Goal: Task Accomplishment & Management: Complete application form

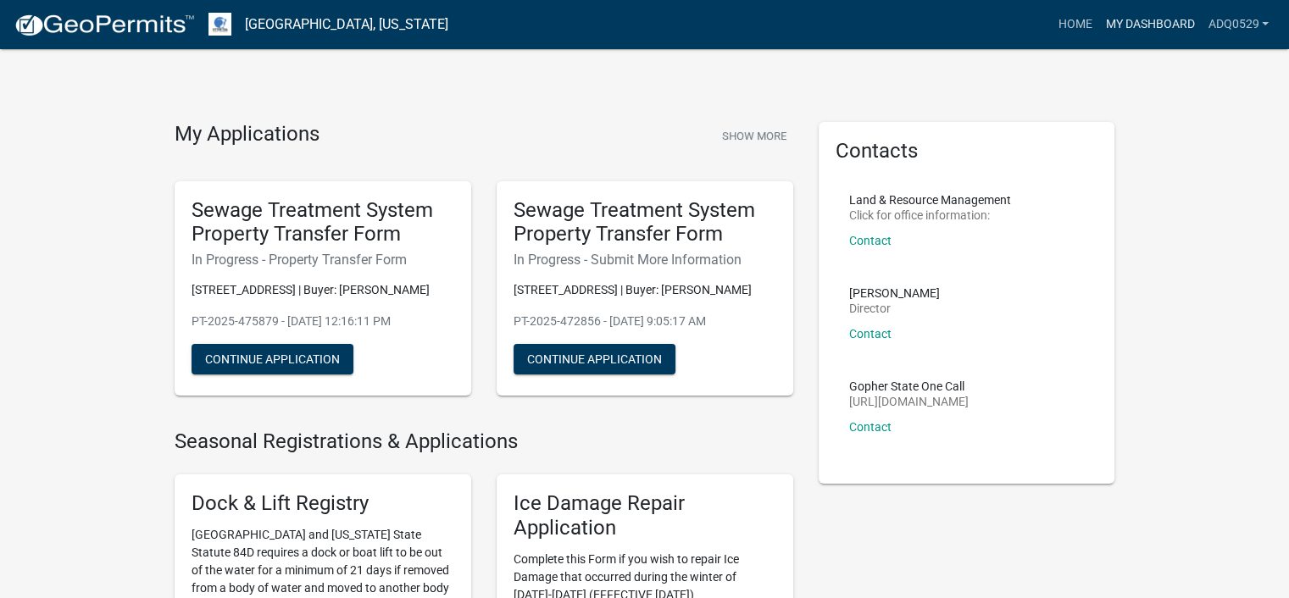
click at [1177, 30] on link "My Dashboard" at bounding box center [1150, 24] width 103 height 32
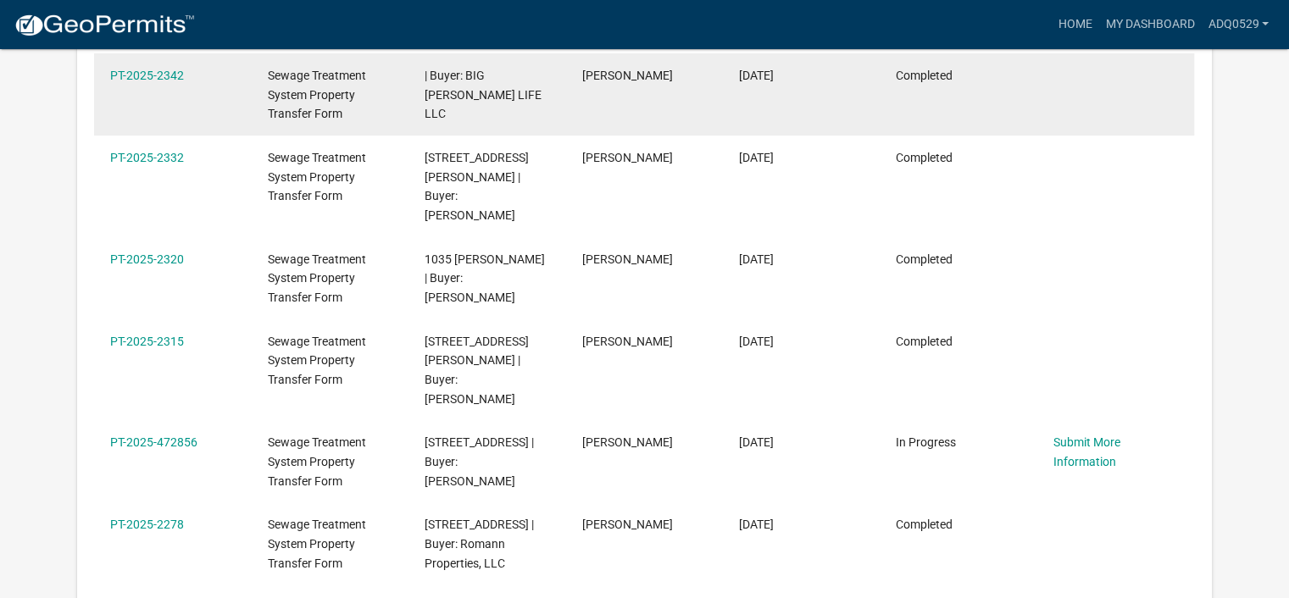
scroll to position [479, 0]
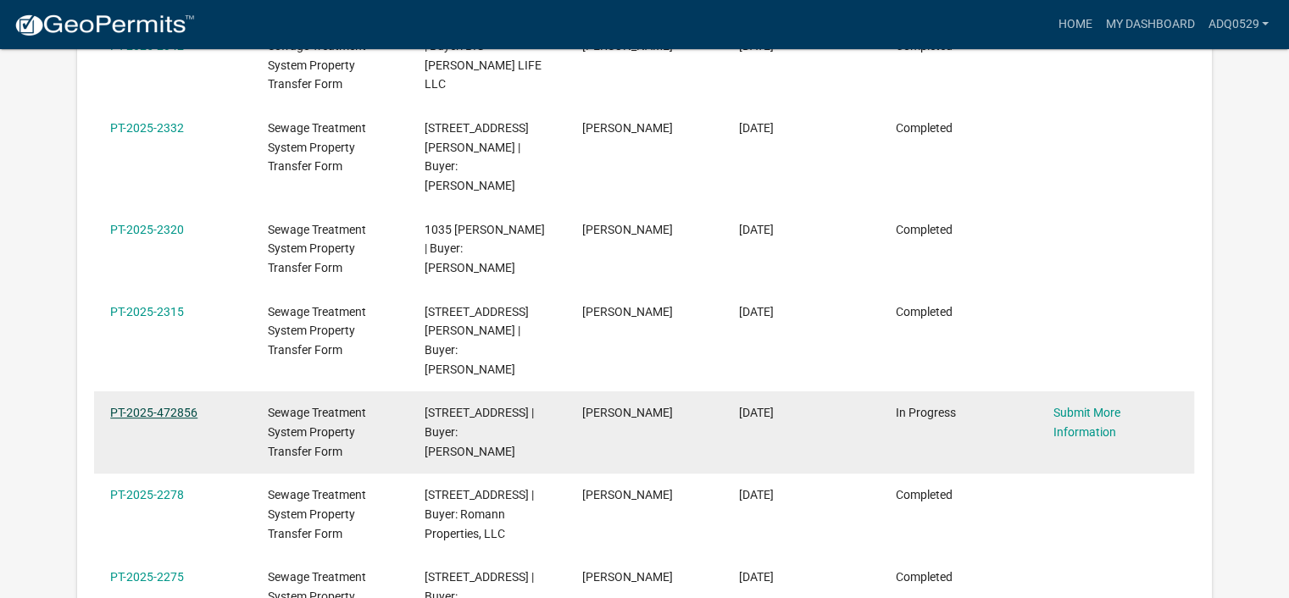
click at [155, 406] on link "PT-2025-472856" at bounding box center [153, 413] width 87 height 14
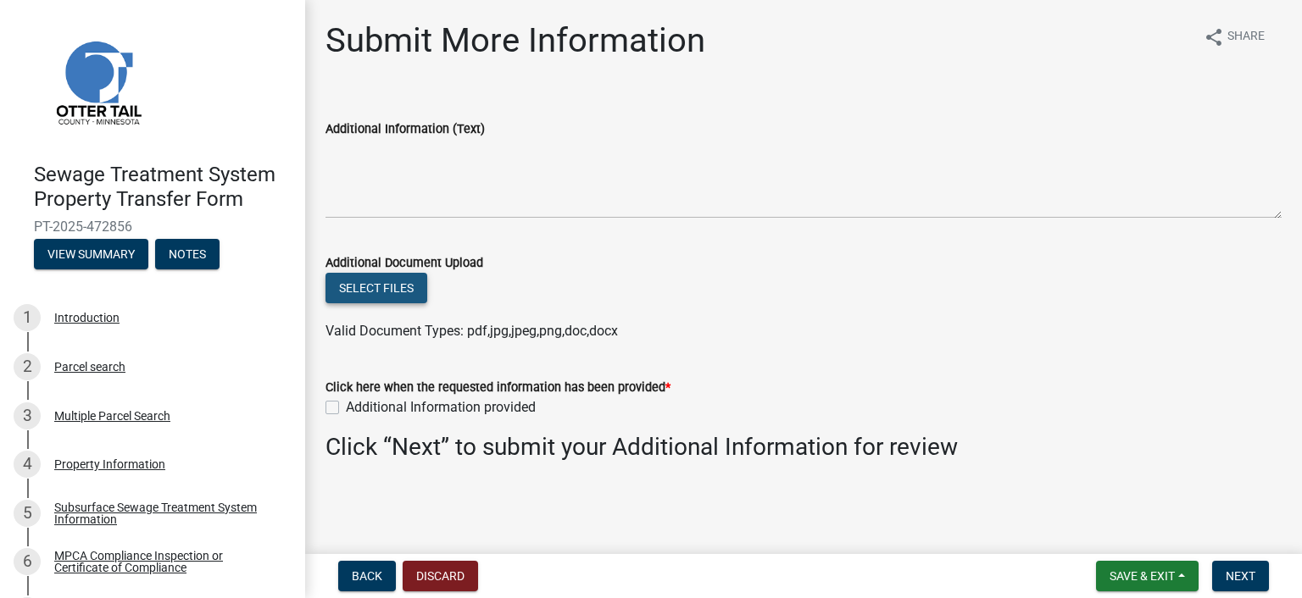
click at [415, 289] on button "Select files" at bounding box center [377, 288] width 102 height 31
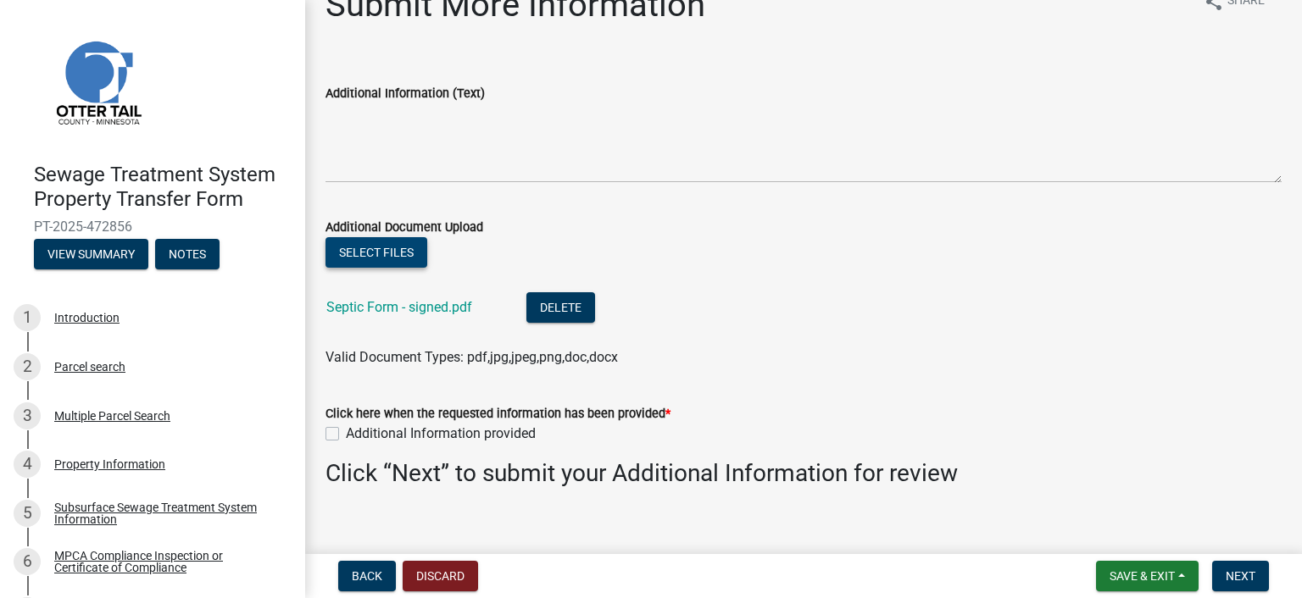
scroll to position [56, 0]
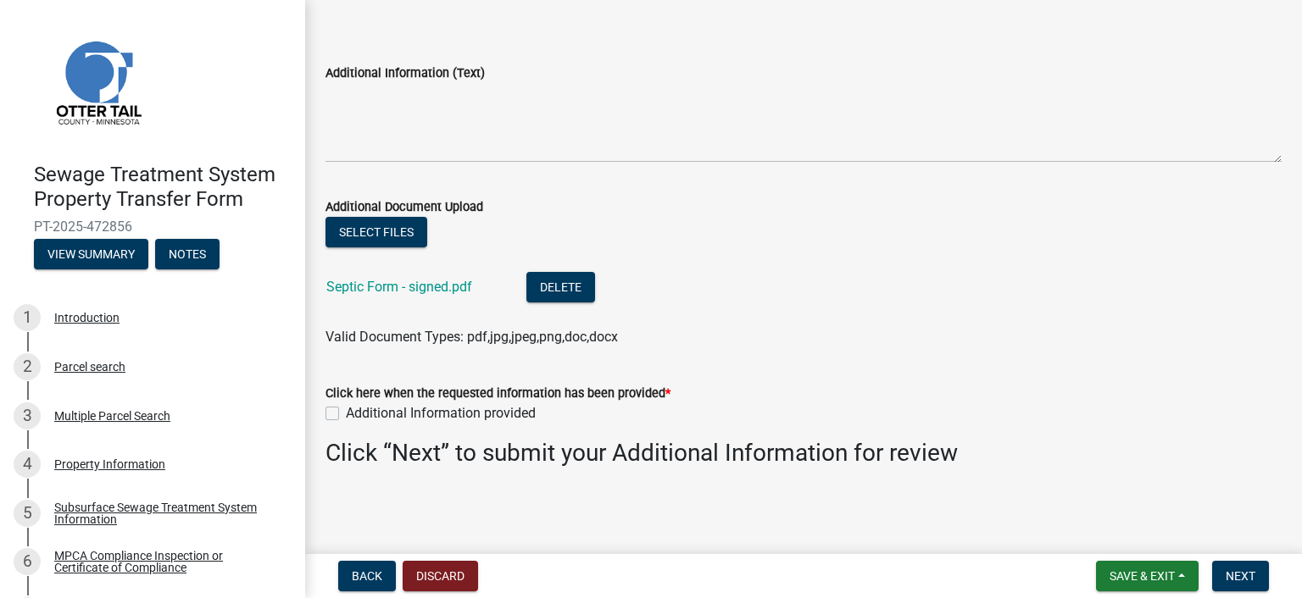
click at [346, 415] on label "Additional Information provided" at bounding box center [441, 413] width 190 height 20
click at [346, 415] on input "Additional Information provided" at bounding box center [351, 408] width 11 height 11
checkbox input "true"
click at [1221, 567] on button "Next" at bounding box center [1240, 576] width 57 height 31
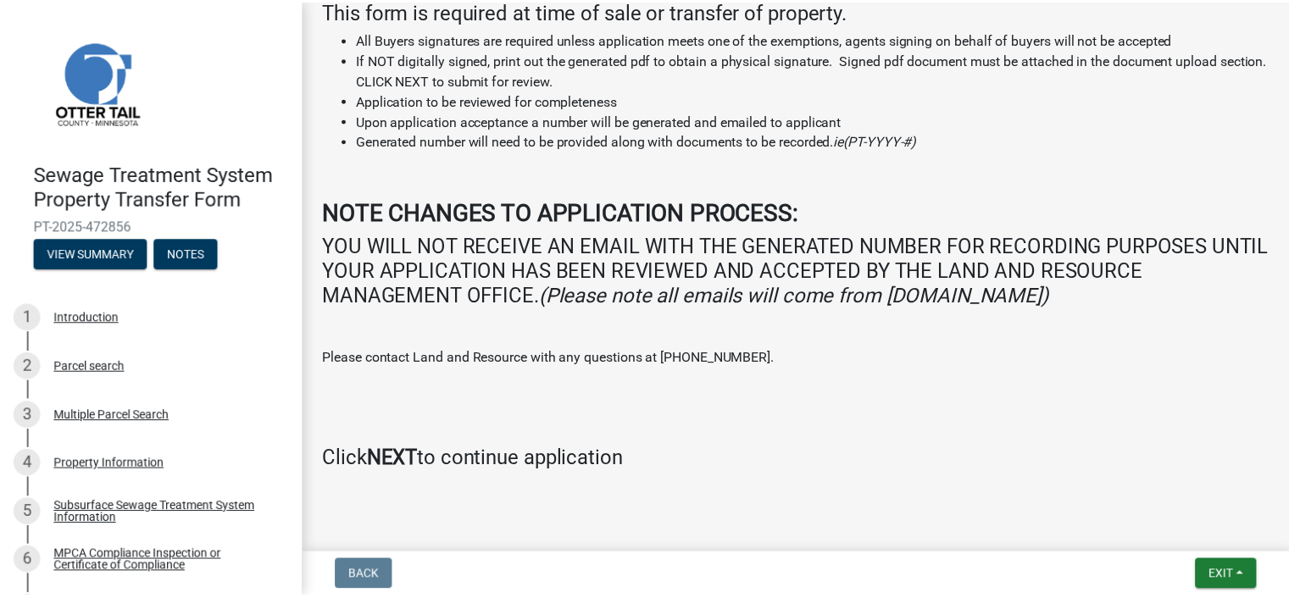
scroll to position [371, 0]
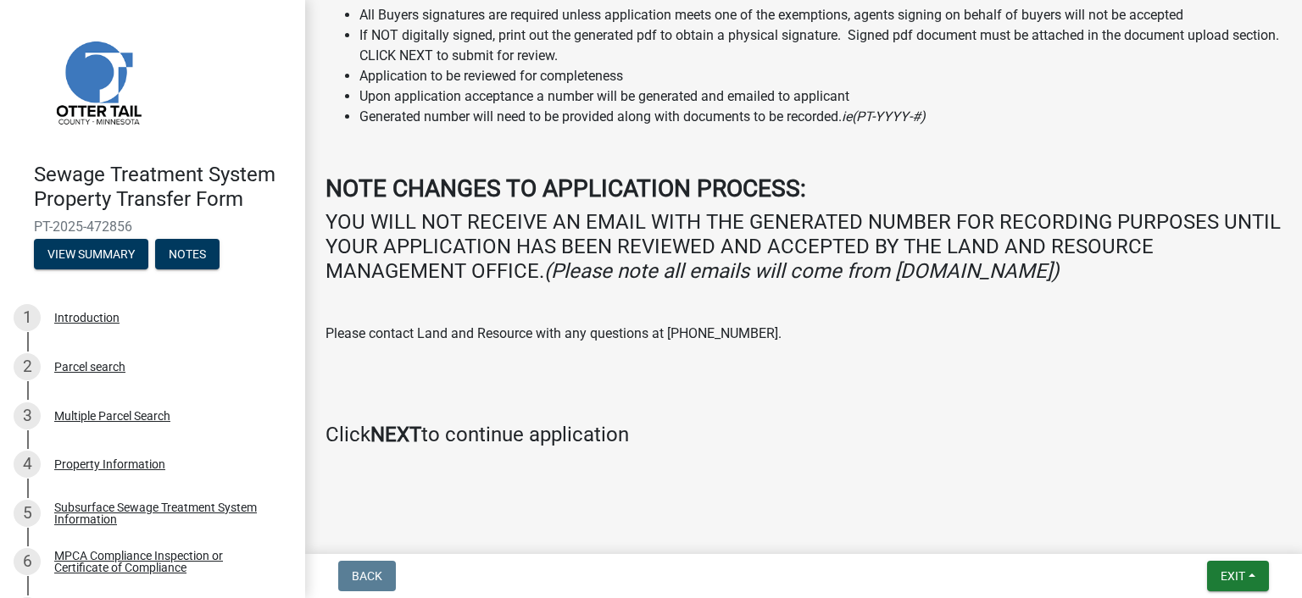
click at [1253, 559] on nav "Back Exit Save Save & Exit" at bounding box center [803, 576] width 997 height 44
click at [1243, 573] on span "Exit" at bounding box center [1233, 577] width 25 height 14
click at [1210, 537] on button "Save & Exit" at bounding box center [1202, 532] width 136 height 41
